Goal: Task Accomplishment & Management: Manage account settings

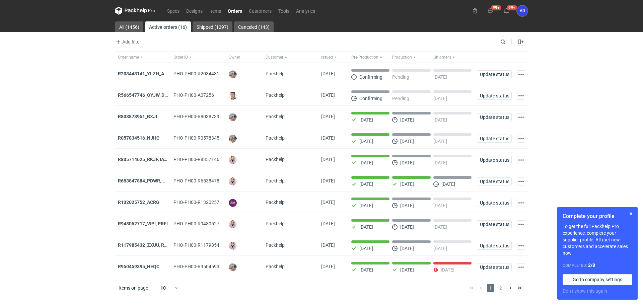
click at [237, 9] on link "Orders" at bounding box center [234, 11] width 21 height 8
click at [498, 291] on span "2" at bounding box center [500, 288] width 7 height 8
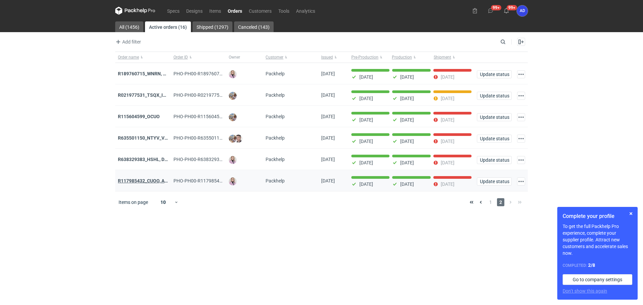
click at [152, 182] on strong "R117985432_CUOO, AZGB, OQAV" at bounding box center [153, 180] width 70 height 5
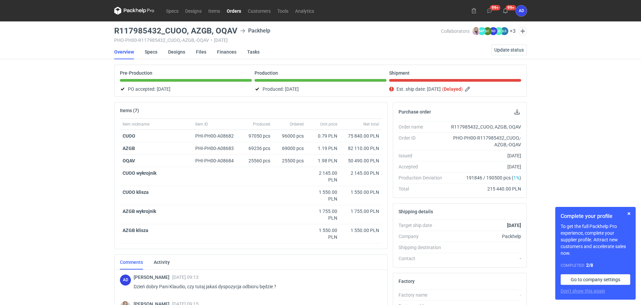
click at [235, 11] on link "Orders" at bounding box center [233, 11] width 21 height 8
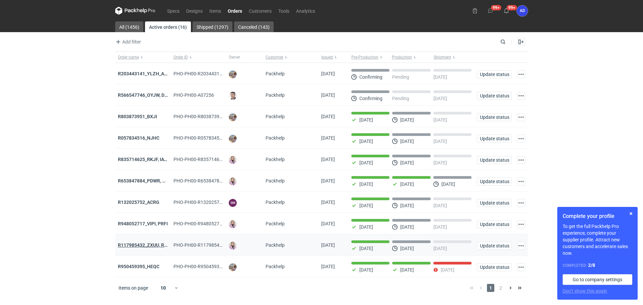
click at [156, 247] on strong "R117985432_ZXUU, RNMV, VLQR" at bounding box center [153, 244] width 70 height 5
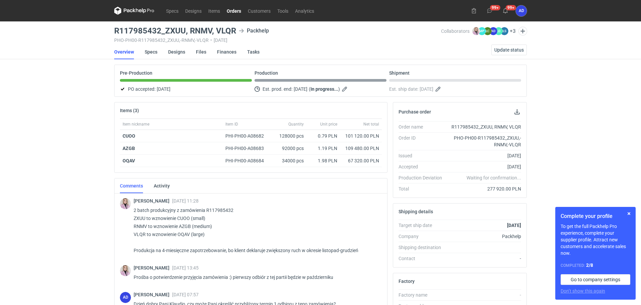
click at [237, 6] on nav "Specs Designs Items Orders Customers Tools Analytics" at bounding box center [215, 10] width 203 height 21
click at [236, 10] on link "Orders" at bounding box center [233, 11] width 21 height 8
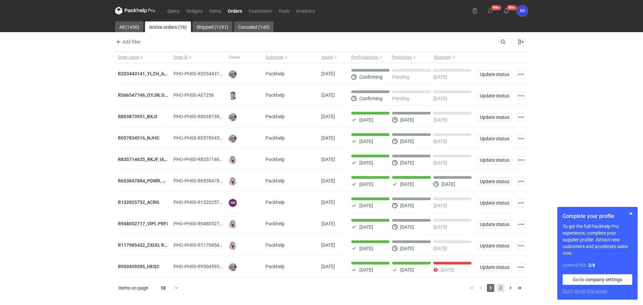
click at [501, 290] on span "2" at bounding box center [500, 288] width 7 height 8
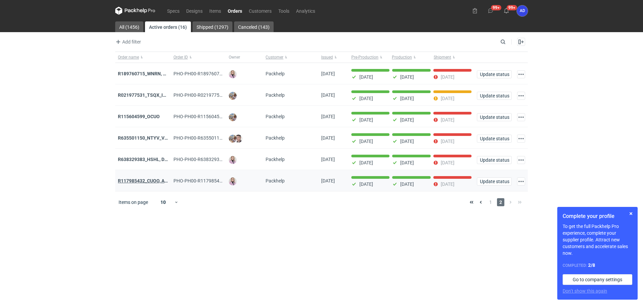
click at [155, 182] on strong "R117985432_CUOO, AZGB, OQAV" at bounding box center [153, 180] width 70 height 5
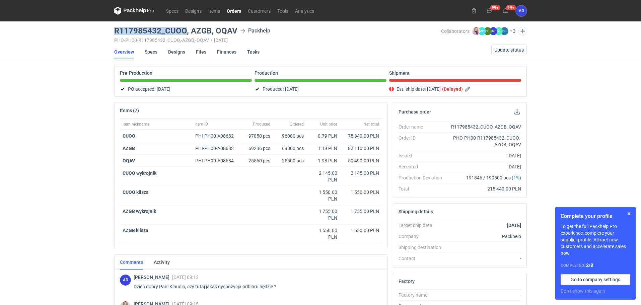
drag, startPoint x: 185, startPoint y: 31, endPoint x: 111, endPoint y: 33, distance: 74.0
click at [111, 33] on div "Specs Designs Items Orders Customers Tools Analytics 99+ 99+ AD Anita Dolczewsk…" at bounding box center [320, 152] width 641 height 305
copy h3 "R117985432_CUOO"
click at [234, 10] on link "Orders" at bounding box center [233, 11] width 21 height 8
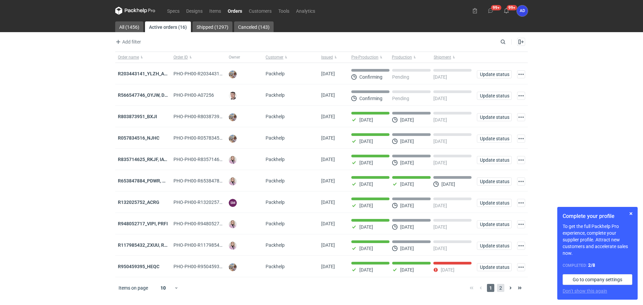
click at [501, 291] on span "2" at bounding box center [500, 288] width 7 height 8
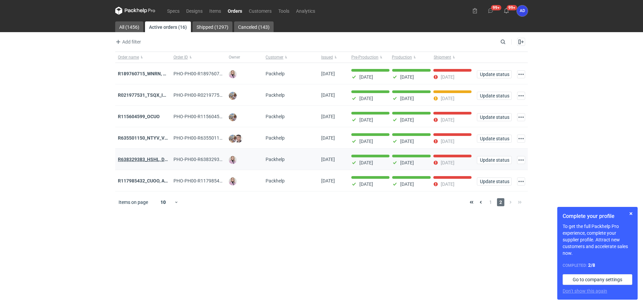
click at [152, 161] on strong "R638329383_HSHL, DETO" at bounding box center [146, 159] width 56 height 5
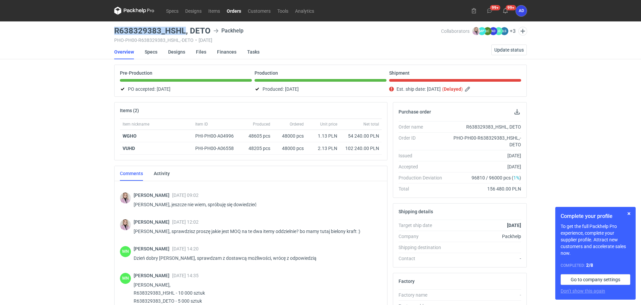
drag, startPoint x: 184, startPoint y: 30, endPoint x: 115, endPoint y: 33, distance: 69.4
click at [115, 33] on h3 "R638329383_HSHL, DETO" at bounding box center [162, 31] width 96 height 8
copy h3 "R638329383_HSHL"
click at [508, 51] on span "Update status" at bounding box center [508, 50] width 29 height 5
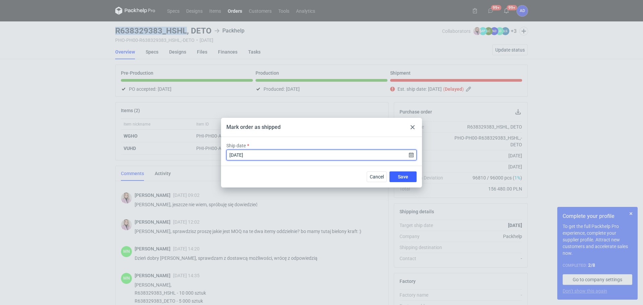
click at [412, 156] on input "2025-08-31" at bounding box center [321, 155] width 190 height 11
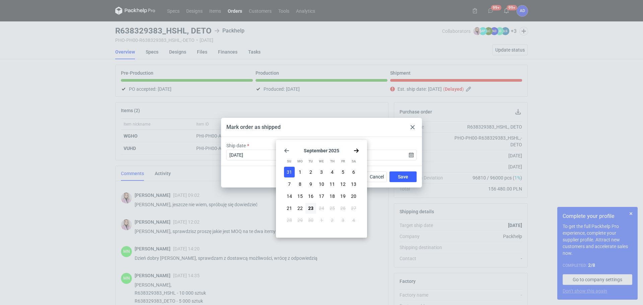
click at [341, 197] on span "19" at bounding box center [342, 196] width 5 height 7
type input "2025-09-19"
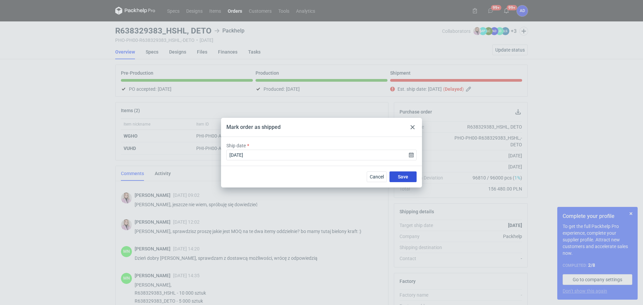
click at [404, 174] on span "Save" at bounding box center [403, 176] width 10 height 5
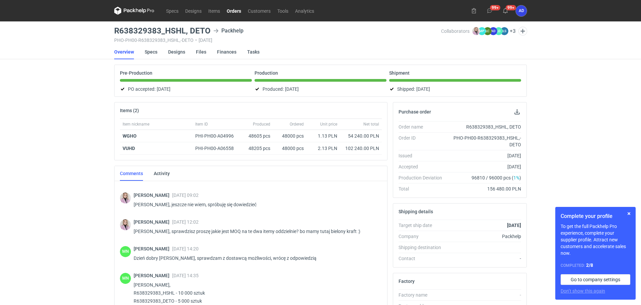
click at [233, 10] on link "Orders" at bounding box center [233, 11] width 21 height 8
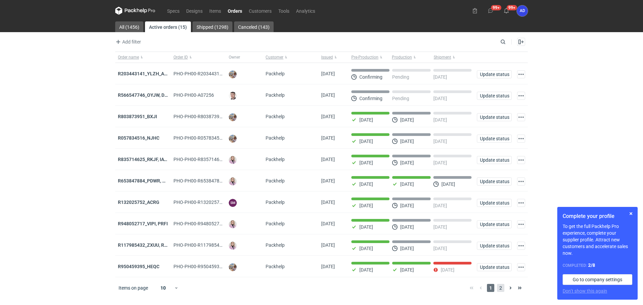
click at [500, 291] on span "2" at bounding box center [500, 288] width 7 height 8
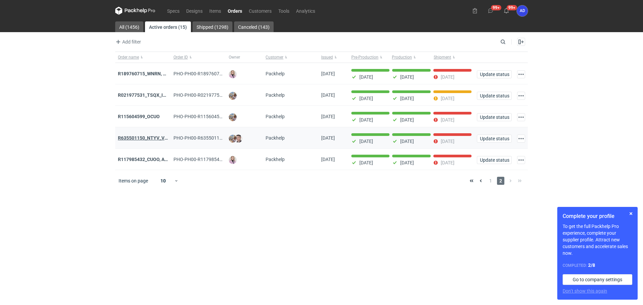
click at [143, 137] on strong "R635501150_NTYV_VNSV" at bounding box center [146, 137] width 56 height 5
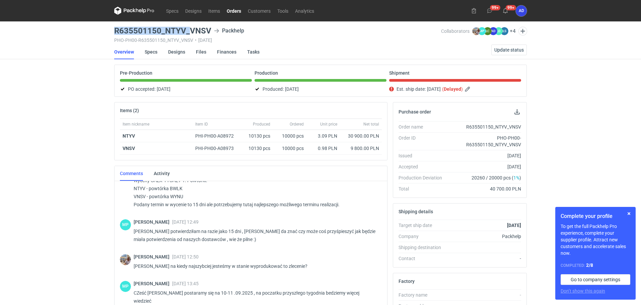
drag, startPoint x: 187, startPoint y: 29, endPoint x: 110, endPoint y: 29, distance: 76.7
click at [110, 29] on div "Specs Designs Items Orders Customers Tools Analytics 99+ 99+ AD Anita Dolczewsk…" at bounding box center [320, 152] width 641 height 305
click at [110, 30] on div "Specs Designs Items Orders Customers Tools Analytics 99+ 99+ AD Anita Dolczewsk…" at bounding box center [320, 152] width 641 height 305
click at [186, 31] on h3 "R635501150_NTYV_VNSV" at bounding box center [162, 31] width 97 height 8
drag, startPoint x: 185, startPoint y: 29, endPoint x: 112, endPoint y: 32, distance: 72.7
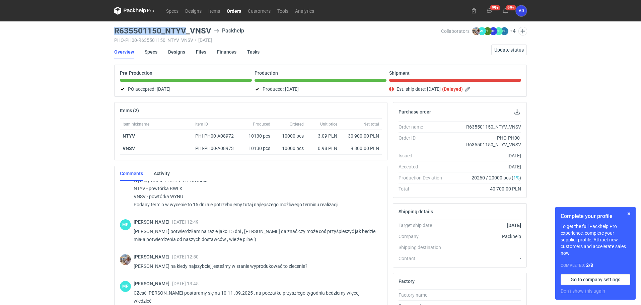
click at [112, 32] on main "R635501150_NTYV_VNSV Packhelp PHO-PH00-R635501150_NTYV_VNSV • 26/08/2025 Collab…" at bounding box center [320, 228] width 418 height 415
copy h3 "R635501150_NTYV"
click at [502, 49] on span "Update status" at bounding box center [508, 50] width 29 height 5
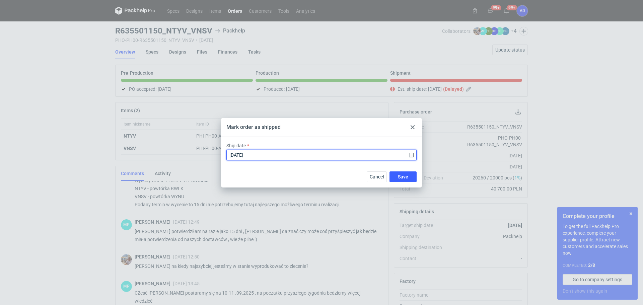
click at [410, 157] on input "2025-09-17" at bounding box center [321, 155] width 190 height 11
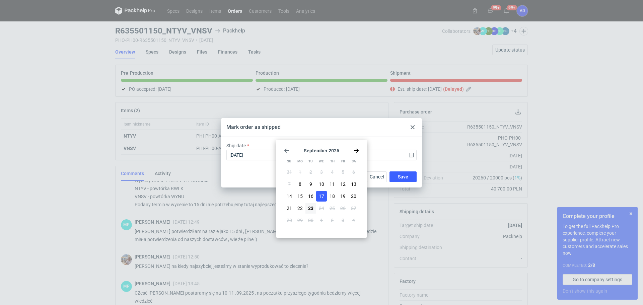
click at [307, 208] on button "23" at bounding box center [310, 208] width 11 height 11
type input "2025-09-23"
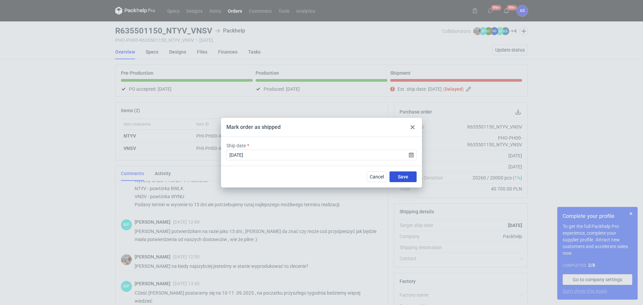
click at [396, 177] on button "Save" at bounding box center [402, 176] width 27 height 11
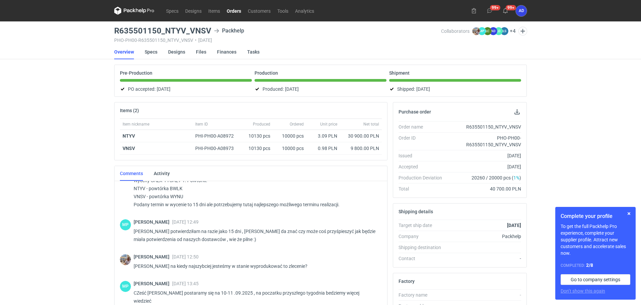
click at [233, 10] on link "Orders" at bounding box center [233, 11] width 21 height 8
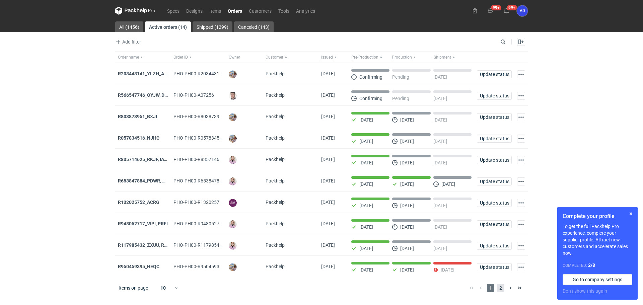
click at [503, 290] on span "2" at bounding box center [500, 288] width 7 height 8
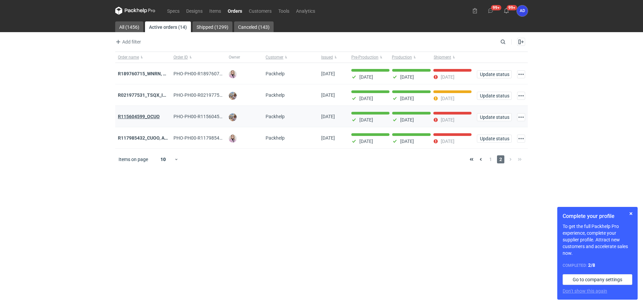
click at [145, 118] on strong "R115604599_OCUO" at bounding box center [139, 116] width 42 height 5
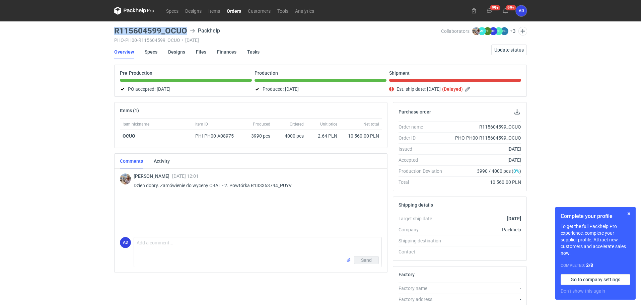
drag, startPoint x: 186, startPoint y: 28, endPoint x: 116, endPoint y: 28, distance: 70.6
click at [116, 28] on div "R115604599_OCUO Packhelp" at bounding box center [277, 31] width 327 height 8
copy h3 "R115604599_OCUO"
click at [511, 48] on span "Update status" at bounding box center [508, 50] width 29 height 5
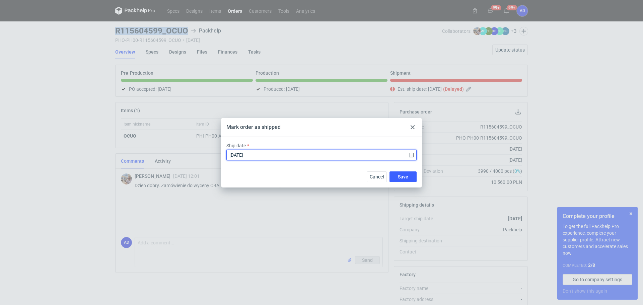
click at [411, 155] on input "2025-09-18" at bounding box center [321, 155] width 190 height 11
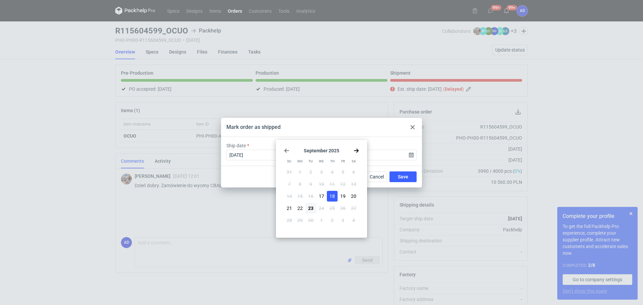
click at [340, 197] on button "19" at bounding box center [342, 196] width 11 height 11
type input "2025-09-19"
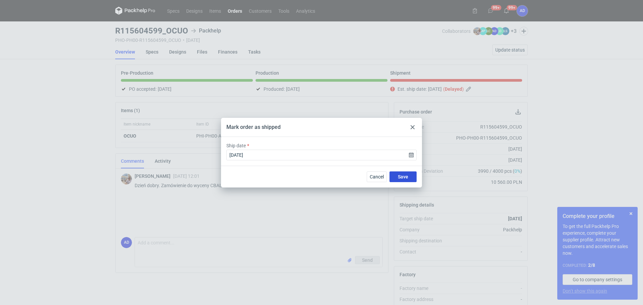
click at [409, 172] on button "Save" at bounding box center [402, 176] width 27 height 11
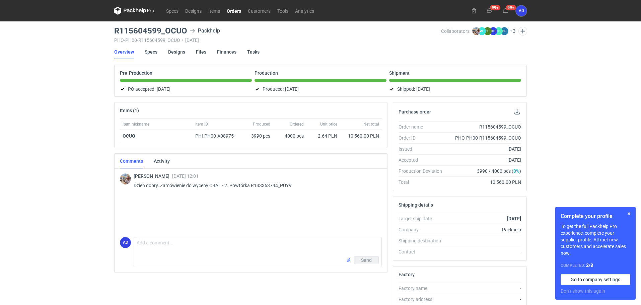
click at [234, 10] on link "Orders" at bounding box center [233, 11] width 21 height 8
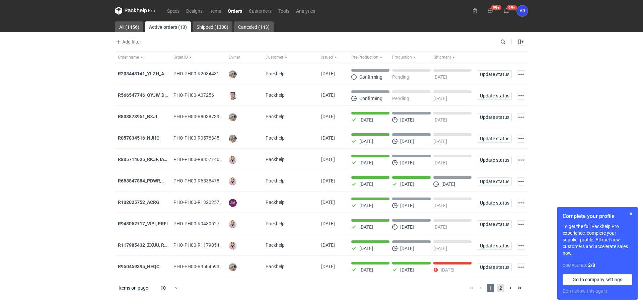
click at [501, 290] on span "2" at bounding box center [500, 288] width 7 height 8
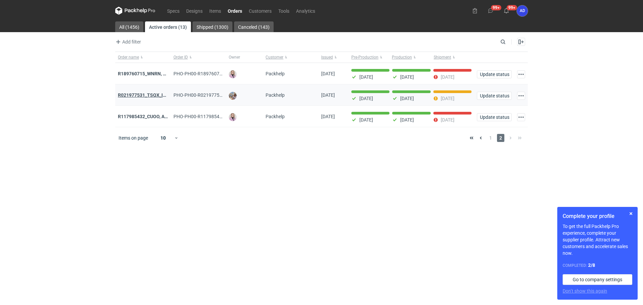
click at [155, 94] on strong "R021977531_TSQX_IDUW" at bounding box center [145, 94] width 55 height 5
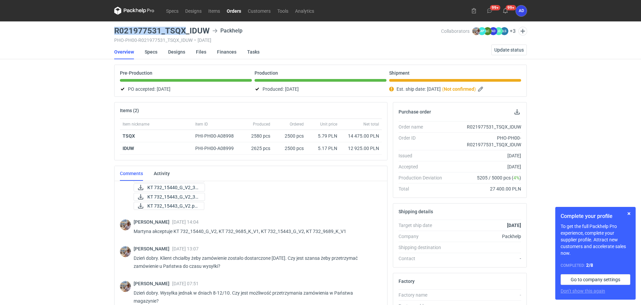
drag, startPoint x: 185, startPoint y: 29, endPoint x: 116, endPoint y: 32, distance: 70.0
click at [116, 32] on h3 "R021977531_TSQX_IDUW" at bounding box center [161, 31] width 95 height 8
click at [186, 34] on h3 "R021977531_TSQX_IDUW" at bounding box center [161, 31] width 95 height 8
drag, startPoint x: 184, startPoint y: 31, endPoint x: 110, endPoint y: 32, distance: 74.3
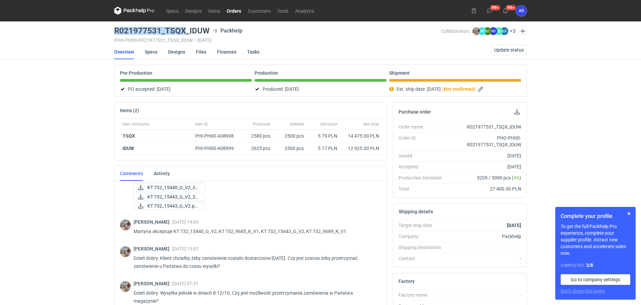
click at [110, 32] on div "Specs Designs Items Orders Customers Tools Analytics 99+ 99+ AD Anita Dolczewsk…" at bounding box center [320, 152] width 641 height 305
copy h3 "R021977531_TSQX"
click at [233, 9] on link "Orders" at bounding box center [233, 11] width 21 height 8
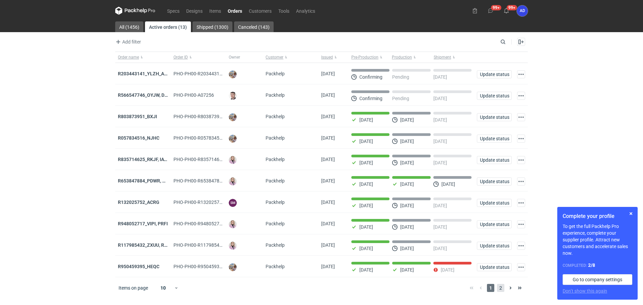
click at [499, 292] on span "2" at bounding box center [500, 288] width 7 height 8
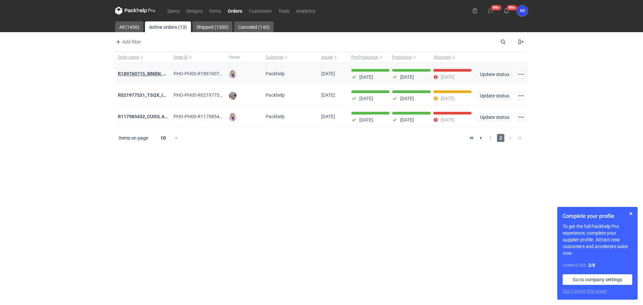
click at [142, 74] on strong "R189760715_WNRN, CWNS" at bounding box center [147, 73] width 58 height 5
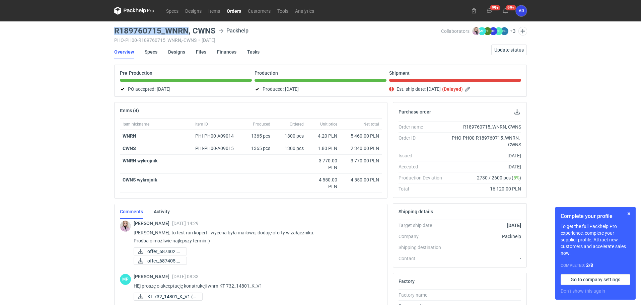
drag, startPoint x: 189, startPoint y: 29, endPoint x: 115, endPoint y: 29, distance: 74.0
click at [115, 29] on h3 "R189760715_WNRN, CWNS" at bounding box center [164, 31] width 101 height 8
copy h3 "R189760715_WNRN"
click at [511, 51] on span "Update status" at bounding box center [508, 50] width 29 height 5
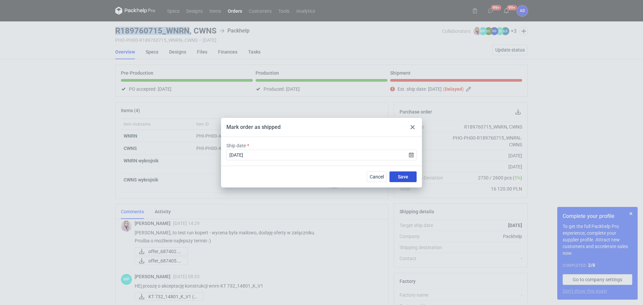
click at [404, 176] on span "Save" at bounding box center [403, 176] width 10 height 5
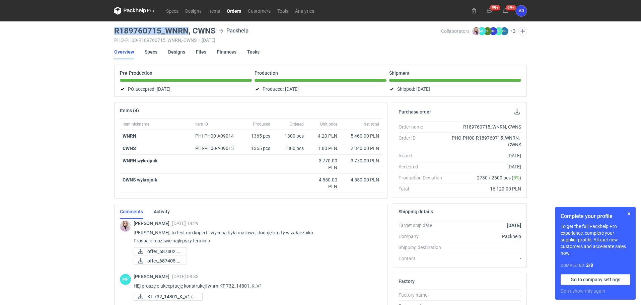
click at [234, 12] on link "Orders" at bounding box center [233, 11] width 21 height 8
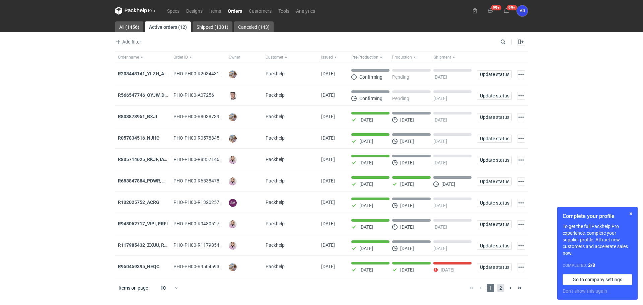
click at [501, 291] on span "2" at bounding box center [500, 288] width 7 height 8
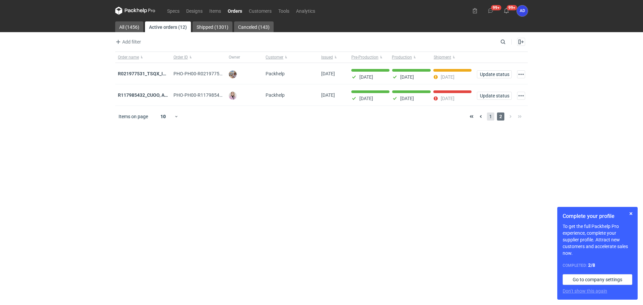
click at [490, 116] on span "1" at bounding box center [490, 116] width 7 height 8
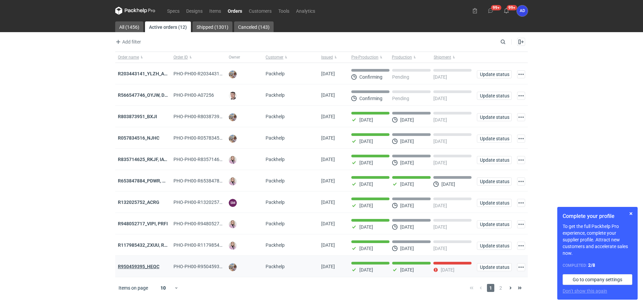
click at [141, 268] on strong "R950459395_HEQC" at bounding box center [139, 266] width 42 height 5
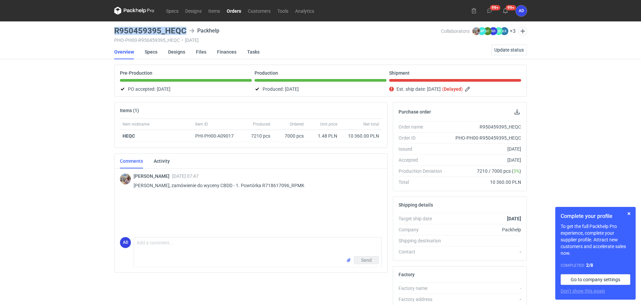
drag, startPoint x: 187, startPoint y: 30, endPoint x: 112, endPoint y: 30, distance: 74.7
click at [112, 30] on main "R950459395_HEQC Packhelp PHO-PH00-R950459395_HEQC • 04/09/2025 Collaborators Mi…" at bounding box center [320, 225] width 418 height 409
copy h3 "R950459395_HEQC"
click at [502, 48] on span "Update status" at bounding box center [508, 50] width 29 height 5
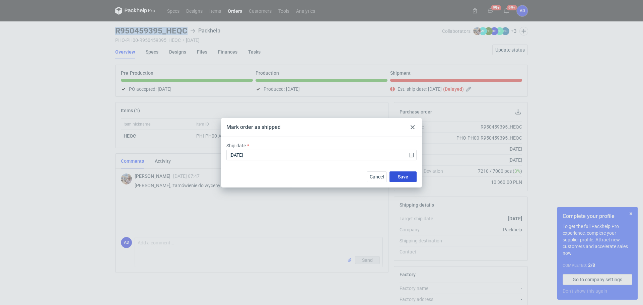
click at [396, 174] on button "Save" at bounding box center [402, 176] width 27 height 11
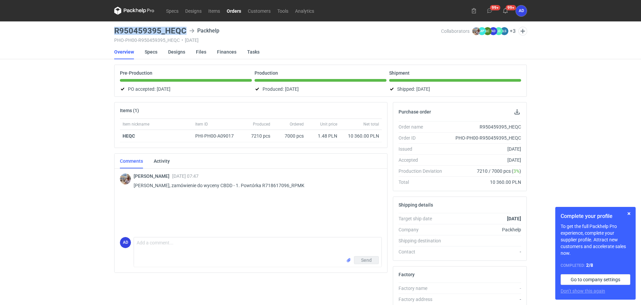
click at [233, 8] on link "Orders" at bounding box center [233, 11] width 21 height 8
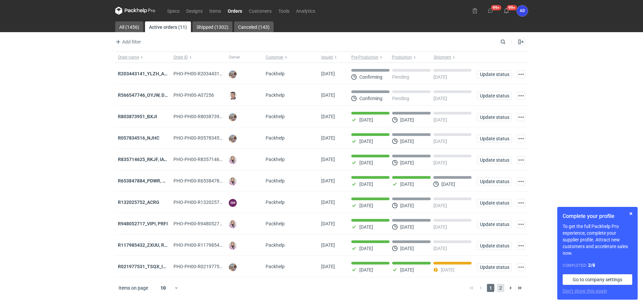
click at [502, 292] on span "2" at bounding box center [500, 288] width 7 height 8
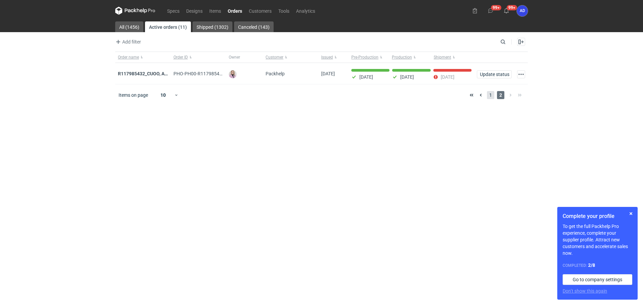
click at [490, 95] on span "1" at bounding box center [490, 95] width 7 height 8
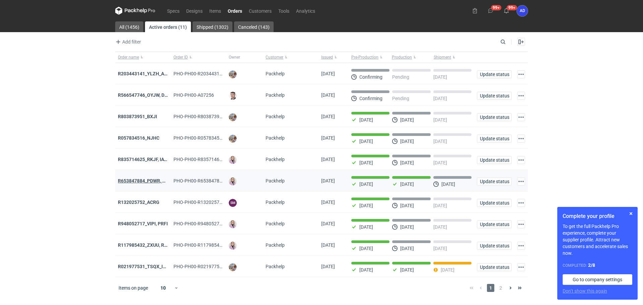
click at [154, 181] on strong "R653847884_PDWR, OHJS, IVNK" at bounding box center [152, 180] width 69 height 5
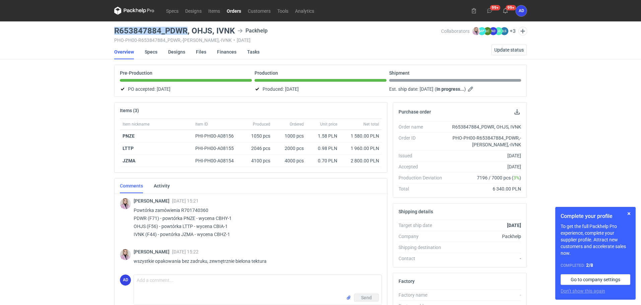
drag, startPoint x: 186, startPoint y: 30, endPoint x: 106, endPoint y: 31, distance: 80.0
click at [106, 31] on div "Specs Designs Items Orders Customers Tools Analytics 99+ 99+ AD Anita Dolczewsk…" at bounding box center [320, 152] width 641 height 305
copy h3 "R653847884_PDWR"
click at [232, 10] on link "Orders" at bounding box center [233, 11] width 21 height 8
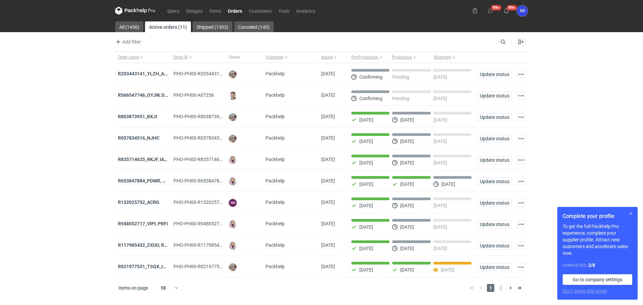
click at [630, 213] on button "button" at bounding box center [631, 214] width 8 height 8
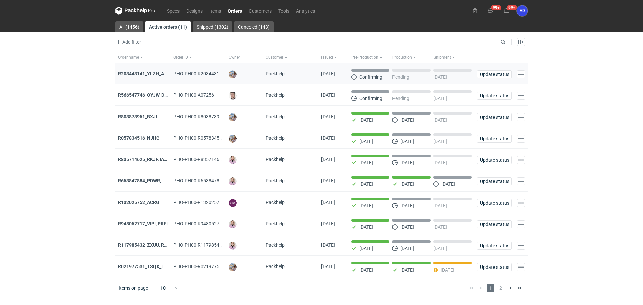
click at [145, 75] on strong "R203443141_YLZH_AHYW" at bounding box center [146, 73] width 57 height 5
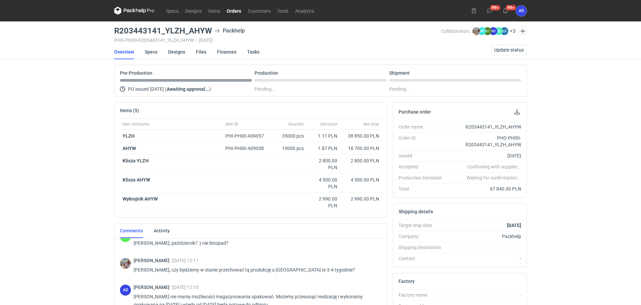
click at [233, 9] on link "Orders" at bounding box center [233, 11] width 21 height 8
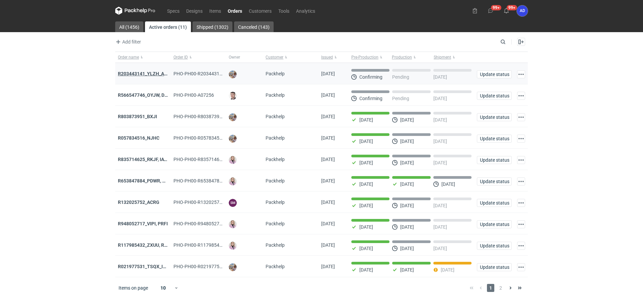
click at [146, 73] on strong "R203443141_YLZH_AHYW" at bounding box center [146, 73] width 57 height 5
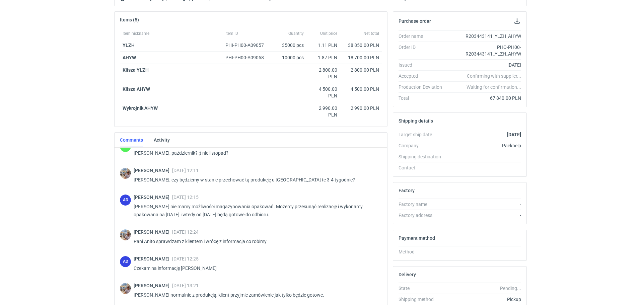
scroll to position [92, 0]
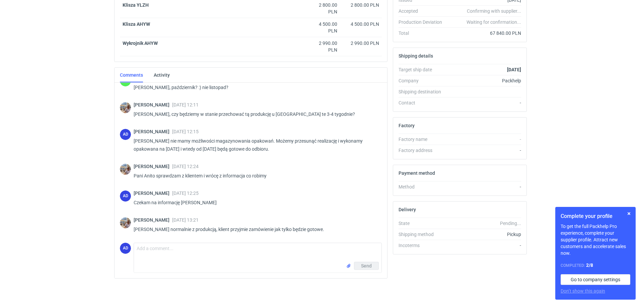
scroll to position [156, 0]
click at [151, 249] on textarea "Comment message" at bounding box center [257, 252] width 247 height 19
drag, startPoint x: 250, startPoint y: 250, endPoint x: 218, endPoint y: 249, distance: 32.2
click at [218, 249] on textarea "ok [PERSON_NAME], uruchomię produkcję na 09." at bounding box center [257, 252] width 247 height 19
type textarea "ok [PERSON_NAME], uruchomię produkcję na wskazany termin 09.10"
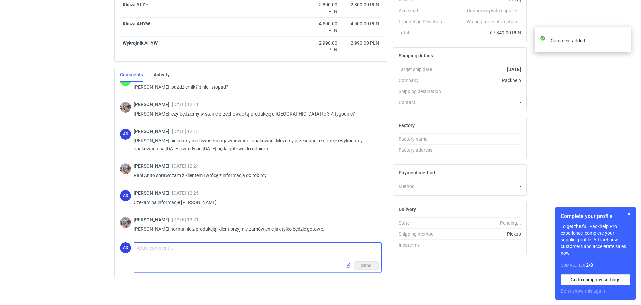
scroll to position [122, 0]
